Goal: Check status: Check status

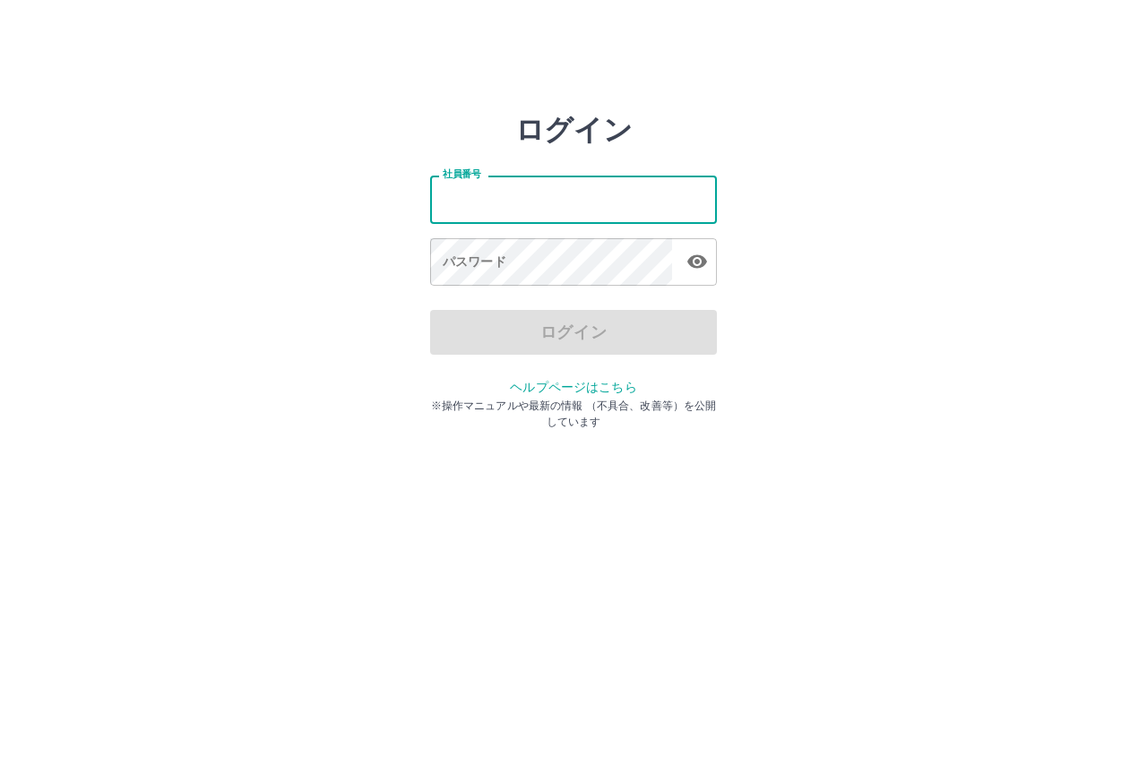
type input "*******"
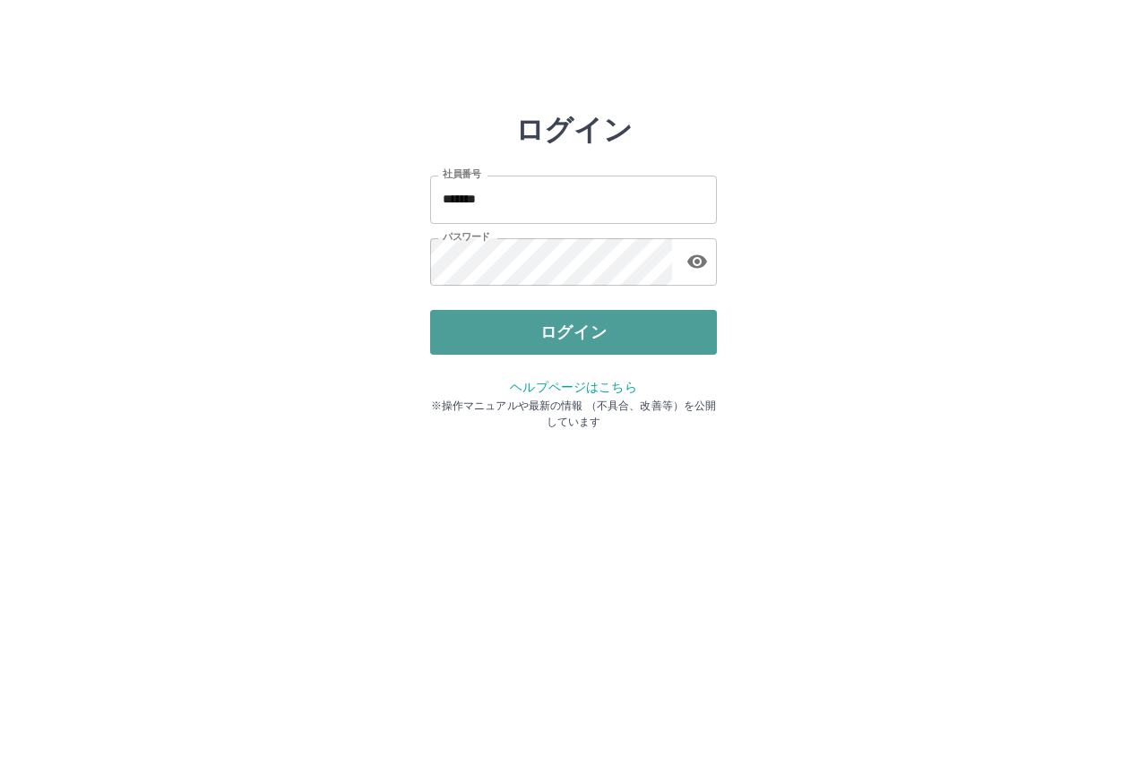
click at [566, 314] on button "ログイン" at bounding box center [573, 332] width 287 height 45
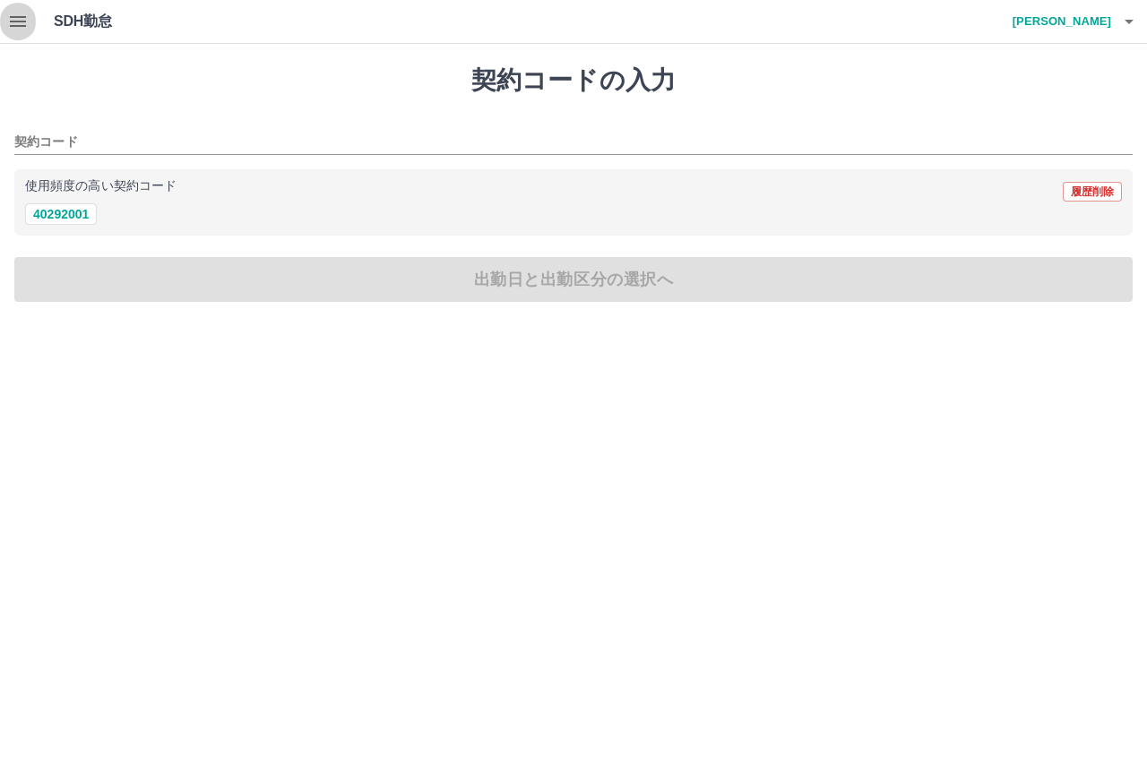
click at [10, 12] on icon "button" at bounding box center [18, 22] width 22 height 22
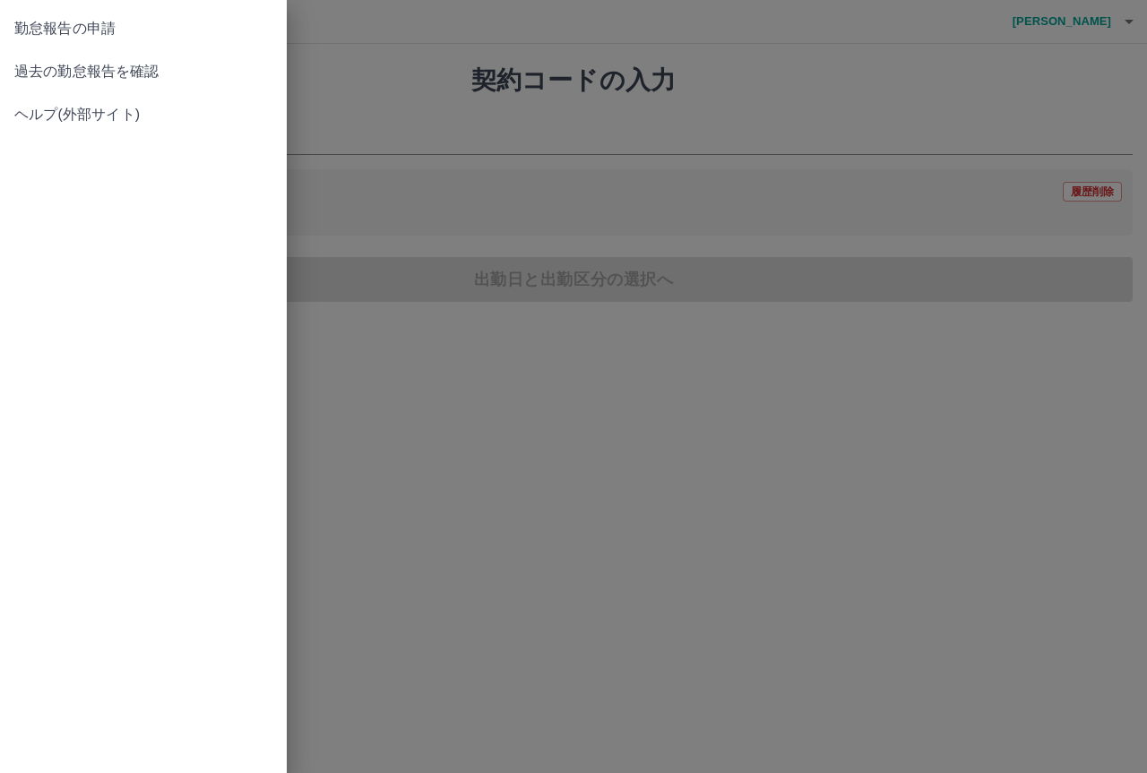
click at [88, 68] on span "過去の勤怠報告を確認" at bounding box center [143, 72] width 258 height 22
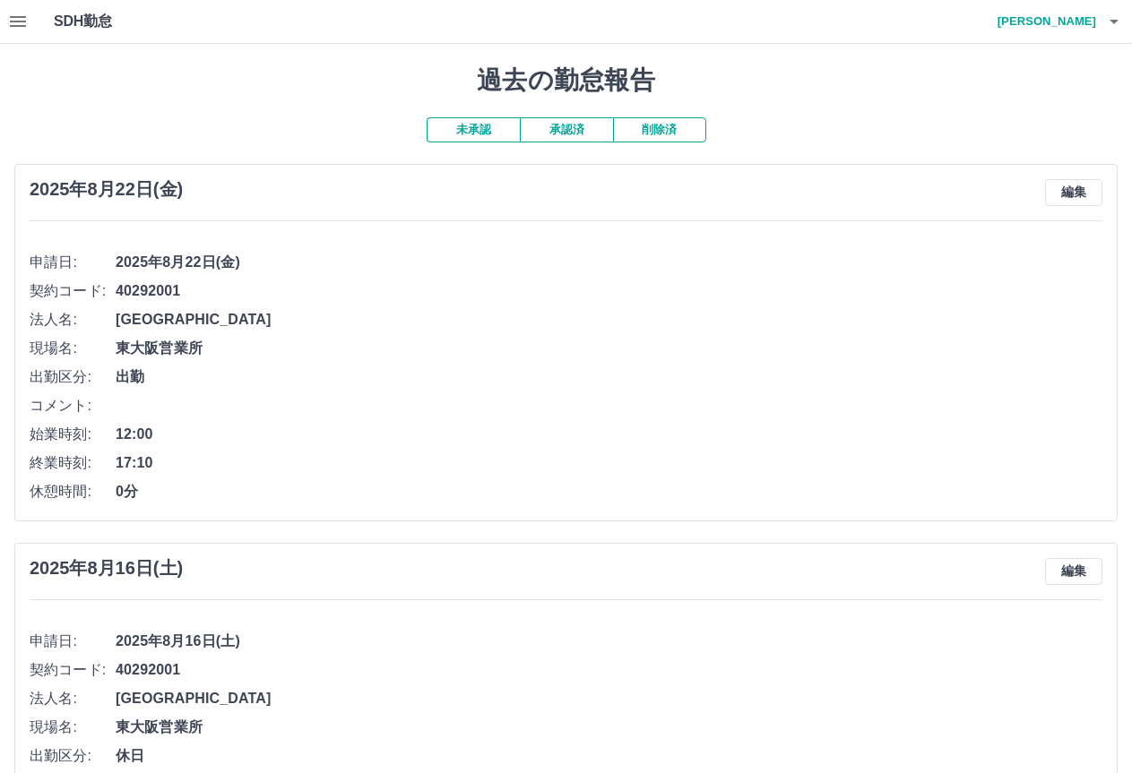
click at [558, 133] on button "承認済" at bounding box center [566, 129] width 93 height 25
click at [442, 132] on button "未承認" at bounding box center [473, 129] width 93 height 25
click at [484, 134] on button "未承認" at bounding box center [473, 129] width 93 height 25
click at [467, 121] on button "未承認" at bounding box center [473, 129] width 93 height 25
click at [473, 130] on button "未承認" at bounding box center [473, 129] width 93 height 25
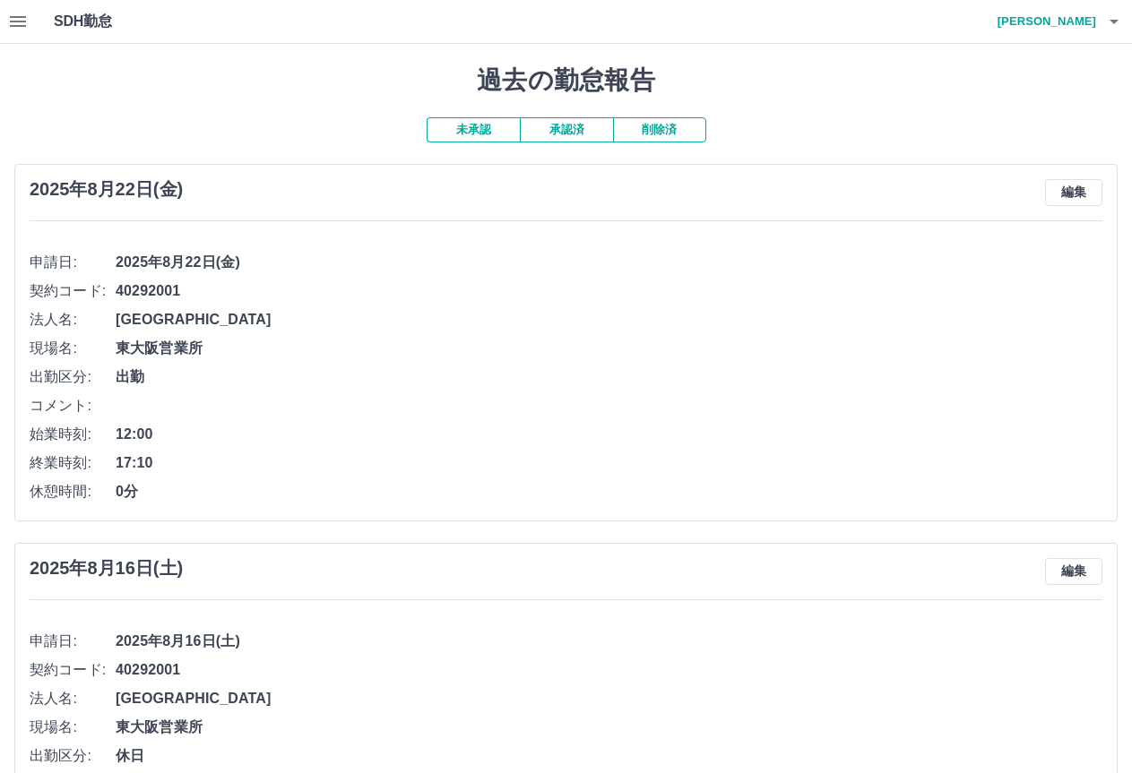
click at [595, 133] on button "承認済" at bounding box center [566, 129] width 93 height 25
click at [491, 134] on button "未承認" at bounding box center [473, 129] width 93 height 25
click at [1107, 22] on icon "button" at bounding box center [1114, 22] width 22 height 22
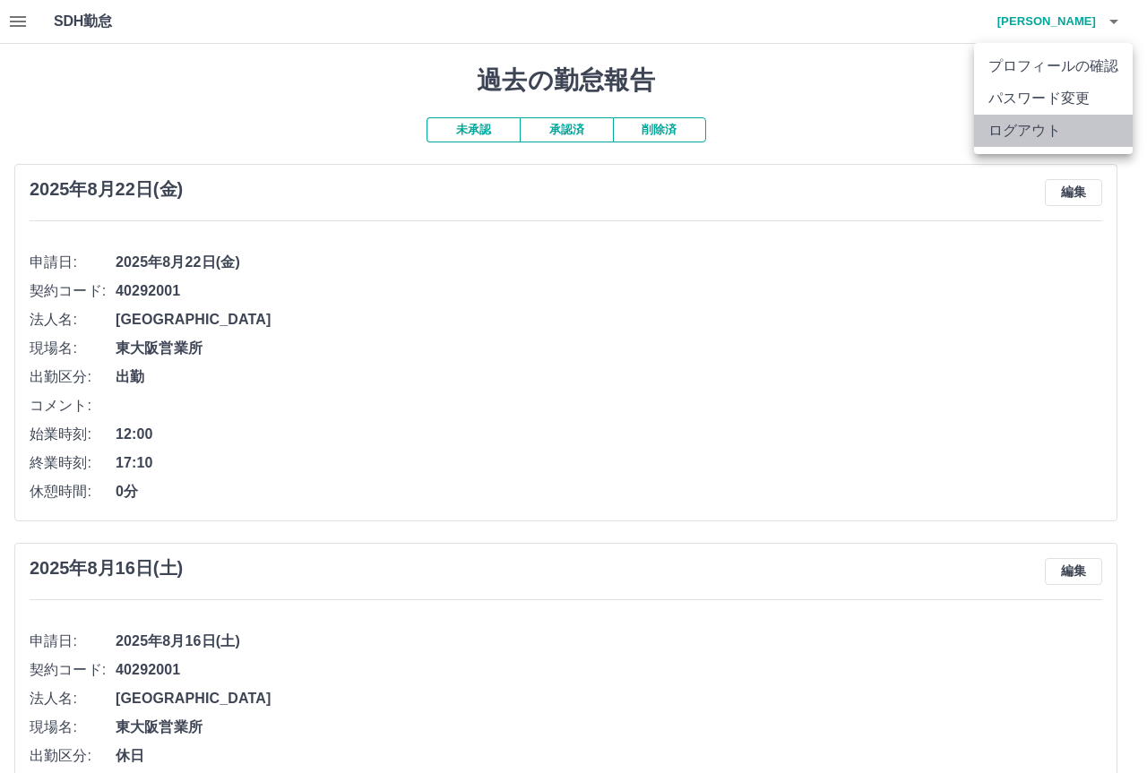
click at [1020, 126] on li "ログアウト" at bounding box center [1053, 131] width 159 height 32
